Goal: Task Accomplishment & Management: Manage account settings

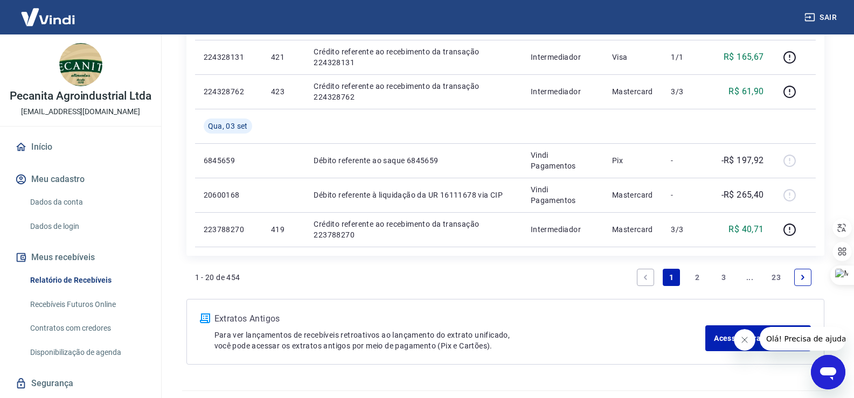
scroll to position [861, 0]
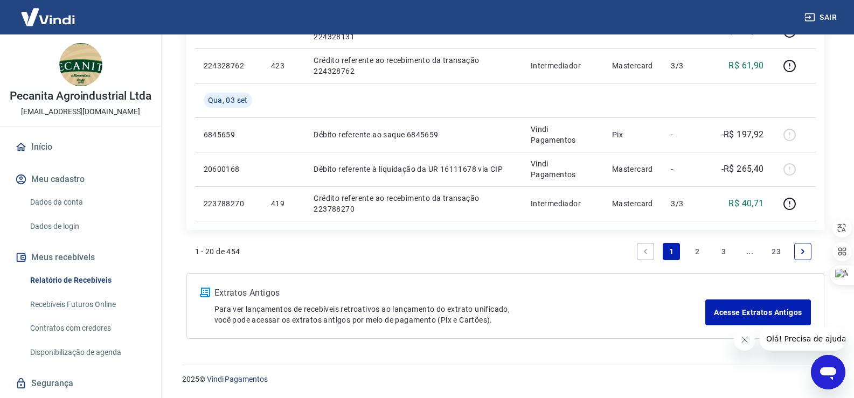
click at [691, 253] on link "2" at bounding box center [697, 251] width 17 height 17
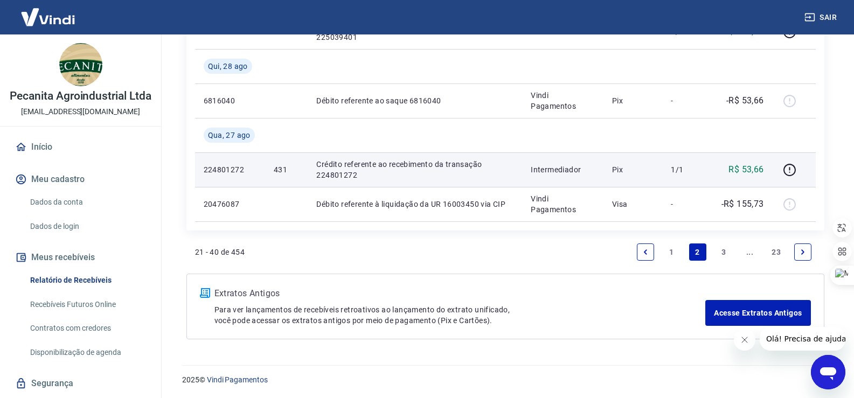
scroll to position [965, 0]
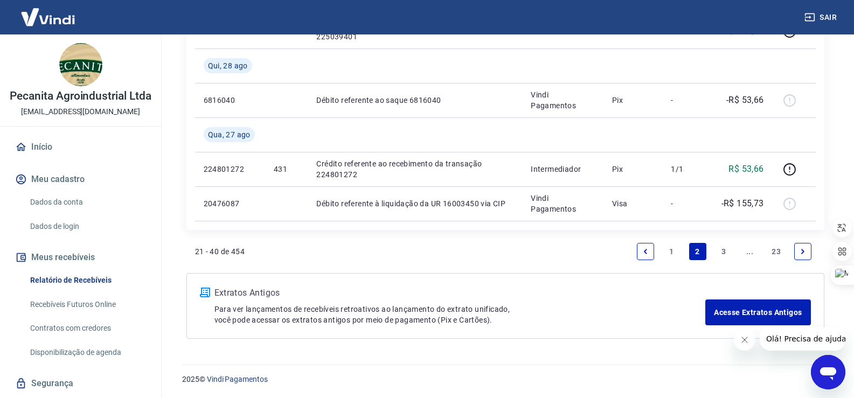
click at [726, 251] on link "3" at bounding box center [723, 251] width 17 height 17
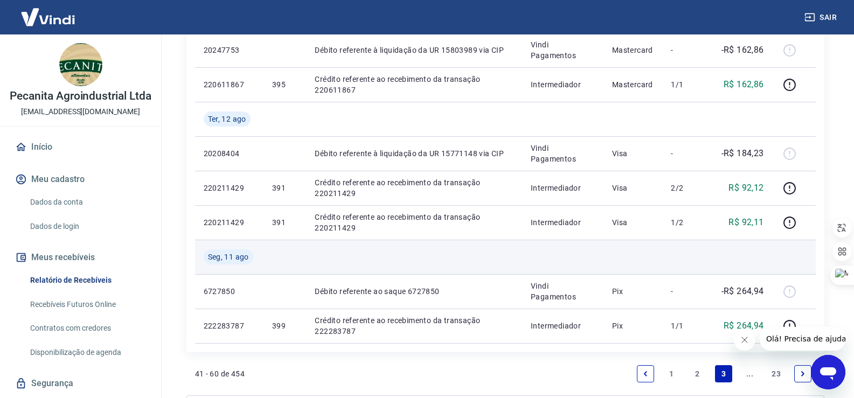
scroll to position [862, 0]
